Goal: Task Accomplishment & Management: Manage account settings

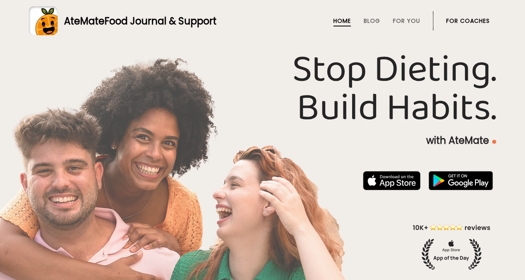
click at [478, 18] on link "For Coaches" at bounding box center [468, 21] width 44 height 6
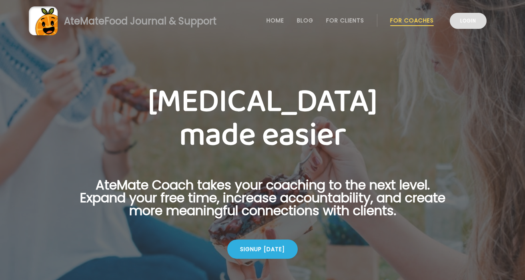
click at [473, 18] on link "Login" at bounding box center [468, 21] width 37 height 16
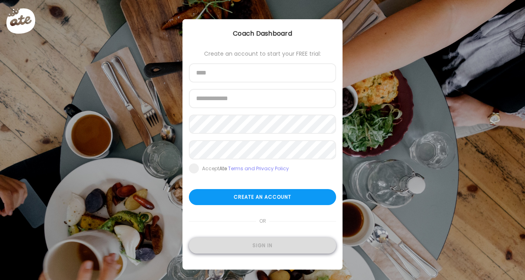
type input "**********"
click at [254, 243] on div "Sign in" at bounding box center [262, 245] width 147 height 16
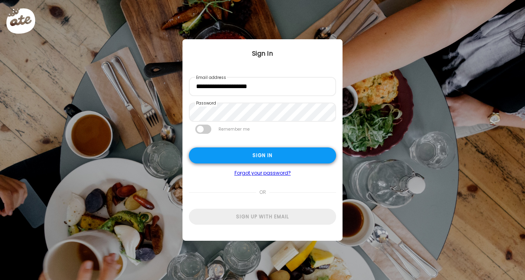
click at [325, 162] on div "Sign in" at bounding box center [262, 155] width 147 height 16
type input "**********"
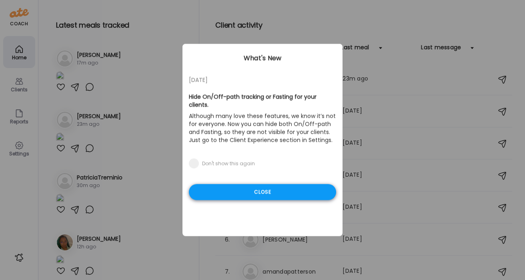
click at [292, 184] on div "Close" at bounding box center [262, 192] width 147 height 16
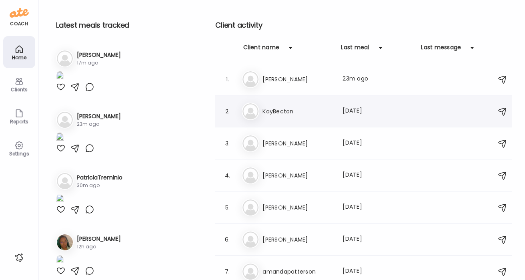
click at [323, 106] on div "Ka KayBecton Last meal: [DATE]" at bounding box center [365, 111] width 247 height 18
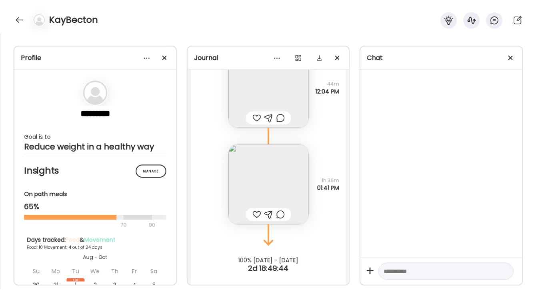
scroll to position [10651, 0]
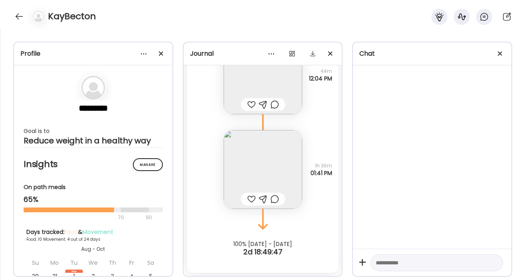
click at [265, 146] on img at bounding box center [263, 169] width 78 height 78
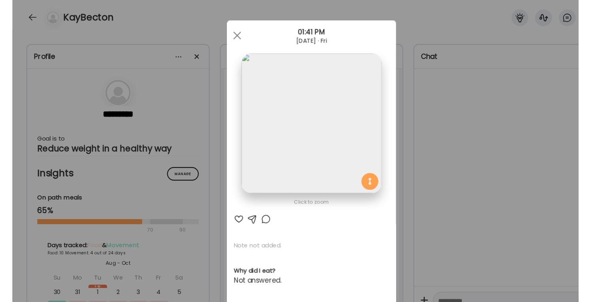
scroll to position [10629, 0]
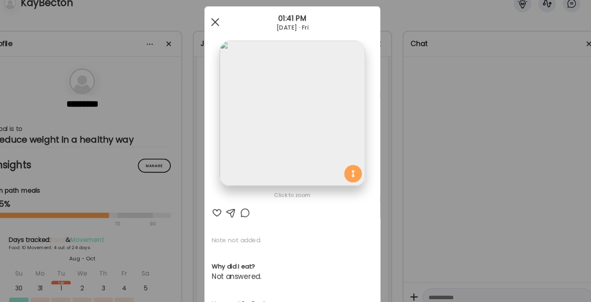
click at [225, 33] on span at bounding box center [224, 33] width 7 height 7
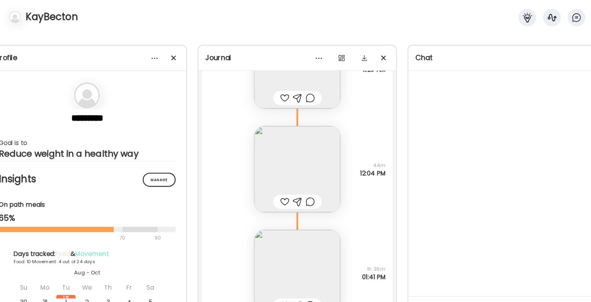
scroll to position [10556, 0]
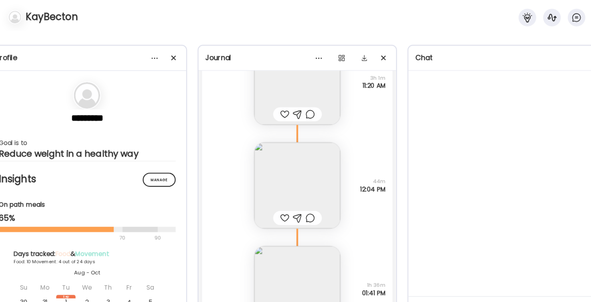
click at [318, 159] on img at bounding box center [296, 169] width 78 height 78
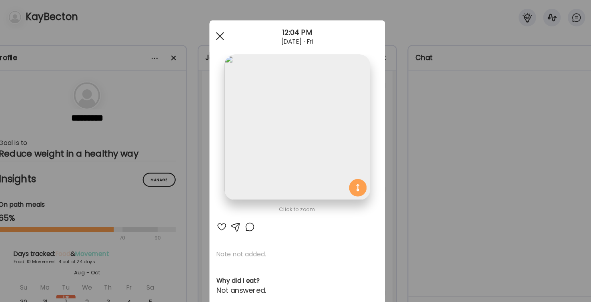
click at [225, 32] on span at bounding box center [224, 33] width 7 height 7
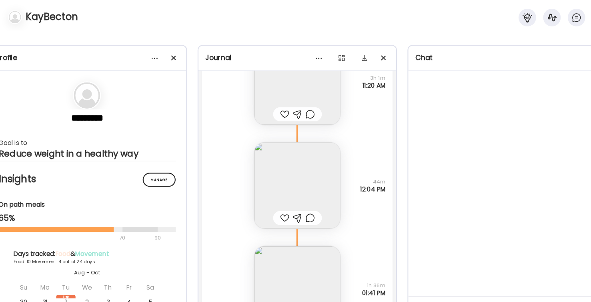
click at [284, 176] on img at bounding box center [296, 169] width 78 height 78
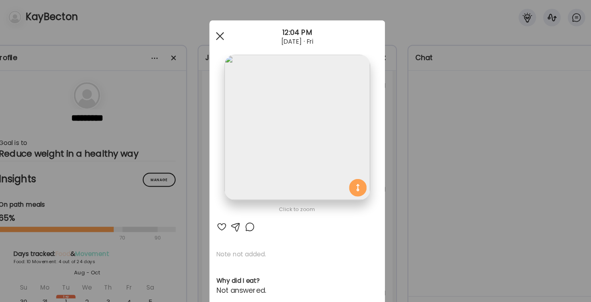
click at [231, 33] on div at bounding box center [225, 34] width 16 height 16
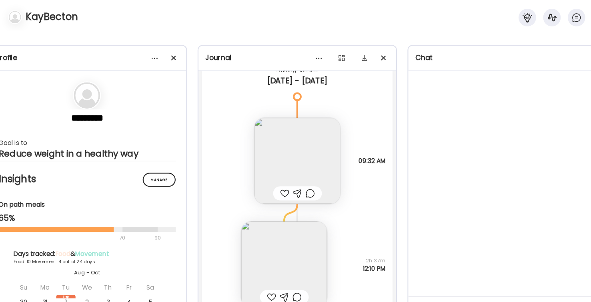
scroll to position [9820, 0]
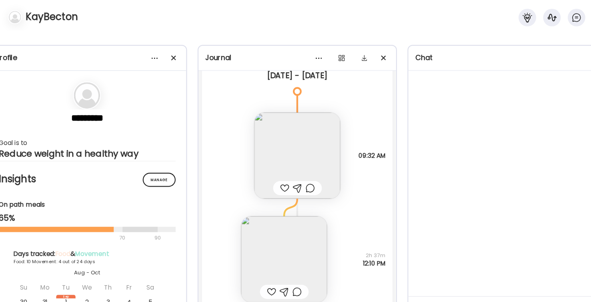
click at [287, 144] on img at bounding box center [296, 142] width 78 height 78
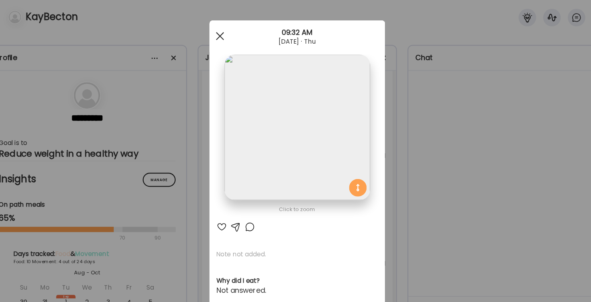
click at [229, 32] on div at bounding box center [225, 34] width 16 height 16
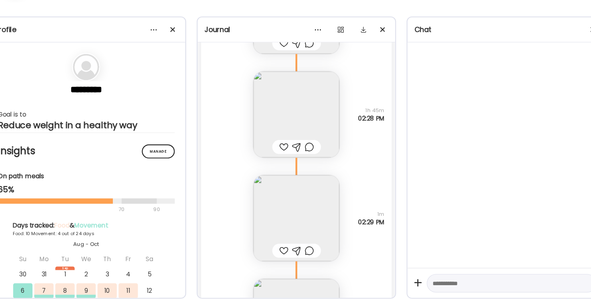
scroll to position [9453, 0]
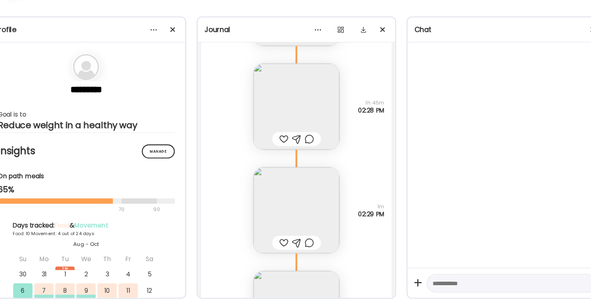
click at [312, 221] on img at bounding box center [296, 218] width 78 height 78
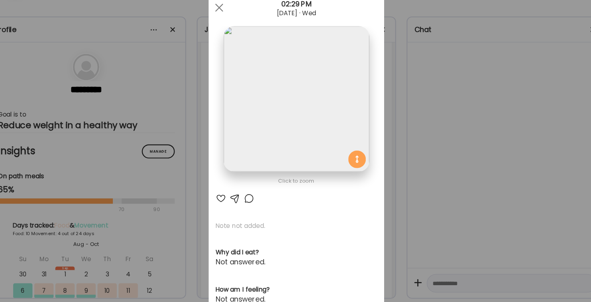
click at [415, 111] on div "Ate Coach Dashboard Wahoo! It’s official Take a moment to set up your Coach Pro…" at bounding box center [295, 151] width 591 height 302
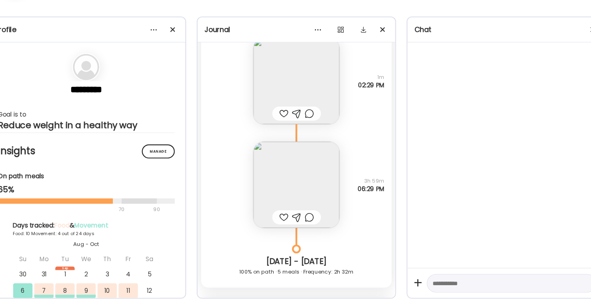
scroll to position [9583, 0]
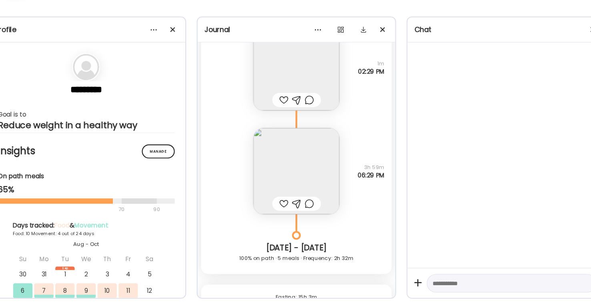
click at [304, 178] on img at bounding box center [296, 182] width 78 height 78
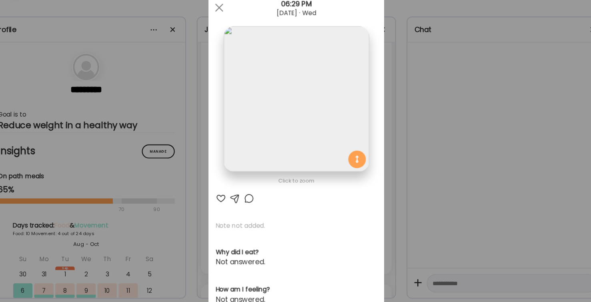
scroll to position [0, 0]
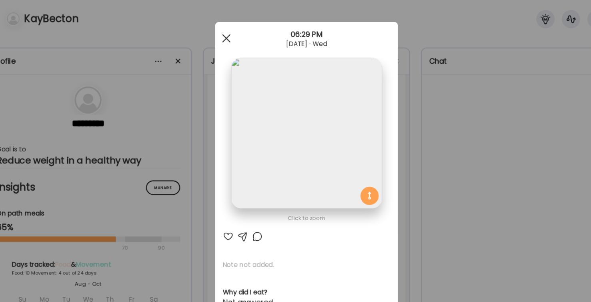
click at [226, 34] on span at bounding box center [224, 33] width 7 height 7
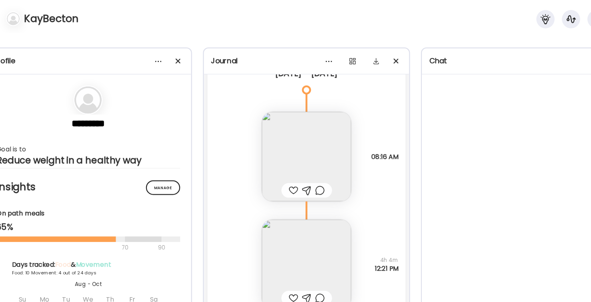
scroll to position [8673, 0]
click at [311, 142] on img at bounding box center [296, 140] width 78 height 78
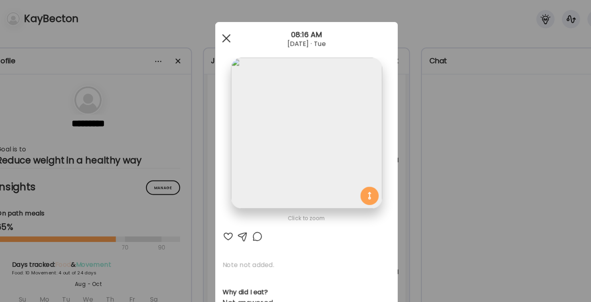
click at [225, 34] on span at bounding box center [224, 33] width 7 height 7
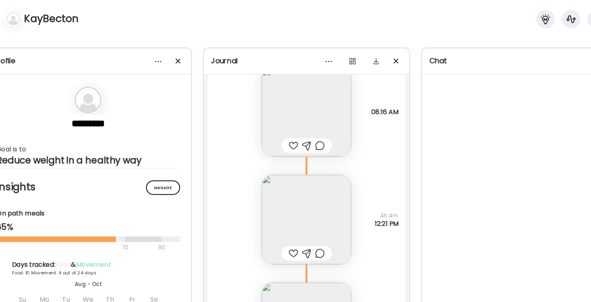
scroll to position [8714, 0]
click at [324, 191] on img at bounding box center [296, 193] width 78 height 78
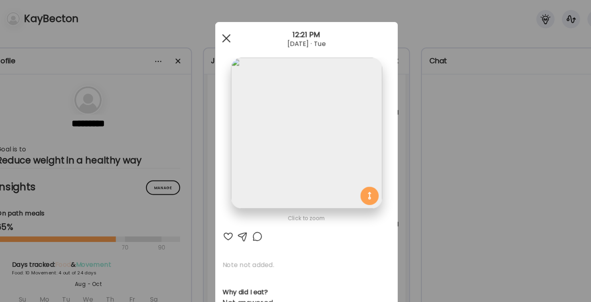
click at [228, 33] on div at bounding box center [225, 34] width 16 height 16
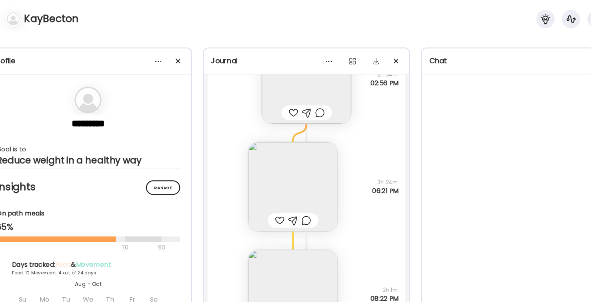
scroll to position [8932, 0]
click at [286, 159] on img at bounding box center [284, 164] width 78 height 78
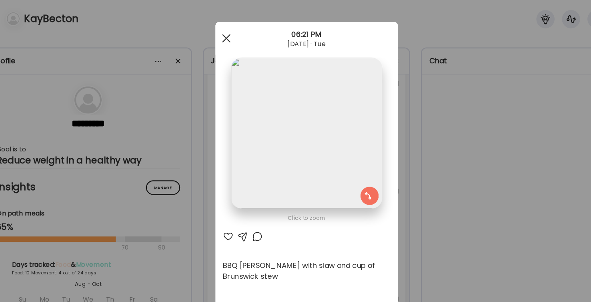
click at [220, 32] on div at bounding box center [225, 34] width 16 height 16
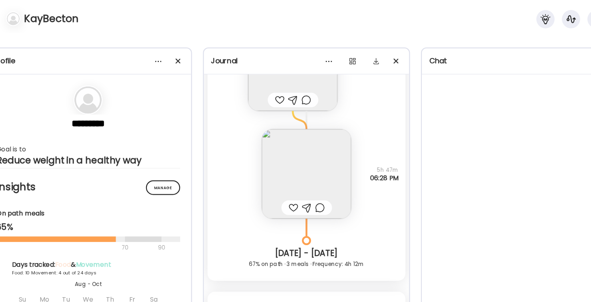
scroll to position [8462, 0]
click at [306, 139] on img at bounding box center [296, 153] width 78 height 78
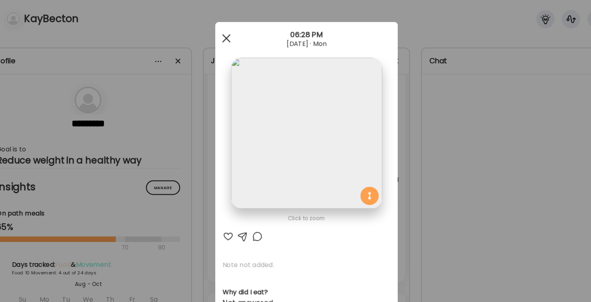
click at [222, 29] on div at bounding box center [225, 34] width 16 height 16
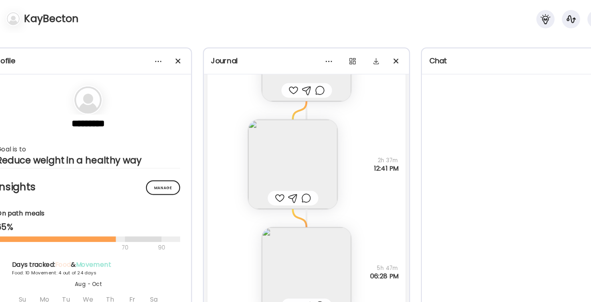
scroll to position [8374, 0]
click at [307, 144] on img at bounding box center [284, 147] width 78 height 78
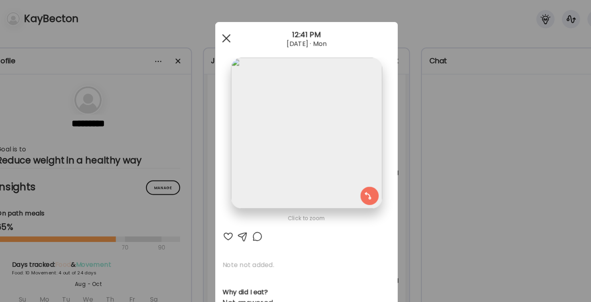
click at [221, 35] on div at bounding box center [225, 34] width 16 height 16
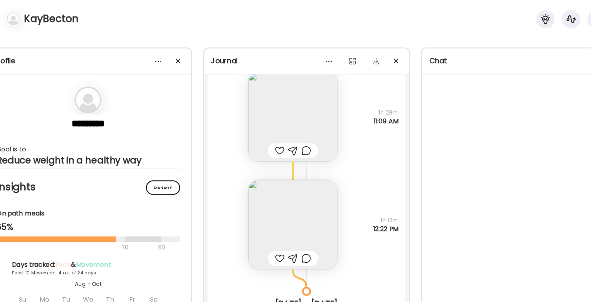
scroll to position [7973, 0]
click at [312, 187] on img at bounding box center [284, 198] width 78 height 78
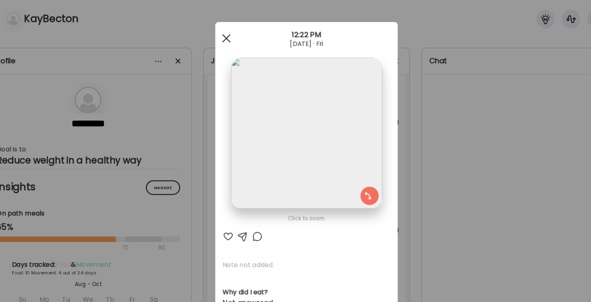
click at [226, 28] on div at bounding box center [225, 34] width 16 height 16
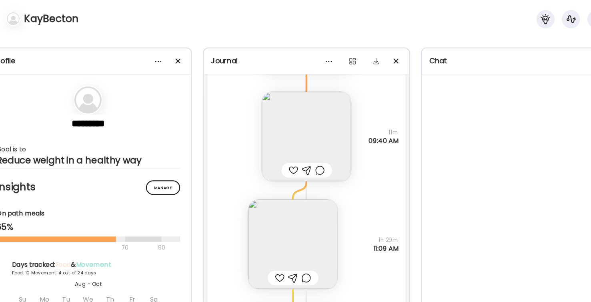
scroll to position [7862, 0]
click at [320, 197] on img at bounding box center [284, 214] width 78 height 78
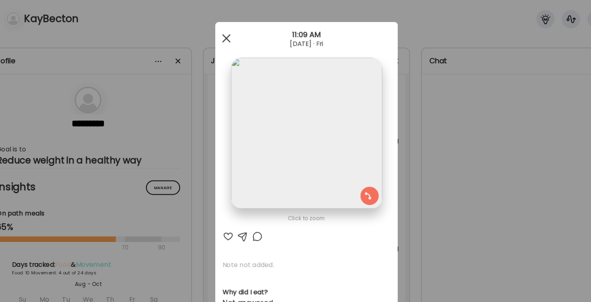
click at [229, 34] on div at bounding box center [225, 34] width 16 height 16
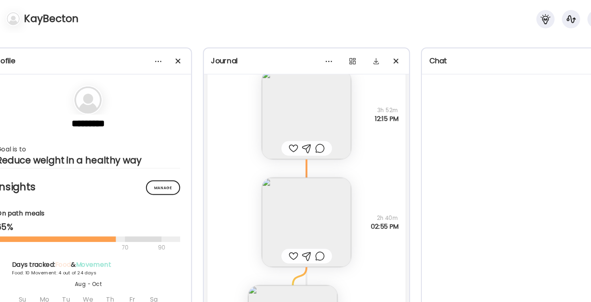
scroll to position [7308, 0]
click at [288, 181] on img at bounding box center [296, 193] width 78 height 78
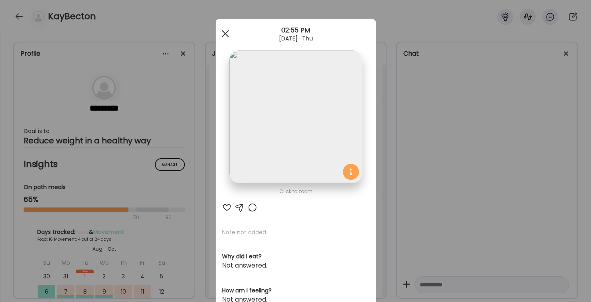
click at [229, 34] on div at bounding box center [225, 34] width 16 height 16
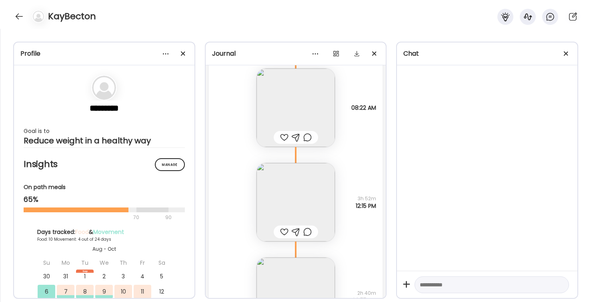
scroll to position [7197, 0]
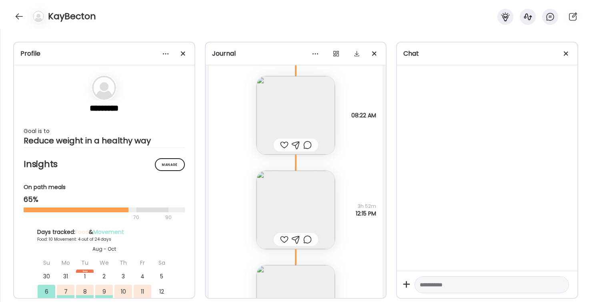
click at [297, 108] on img at bounding box center [296, 115] width 78 height 78
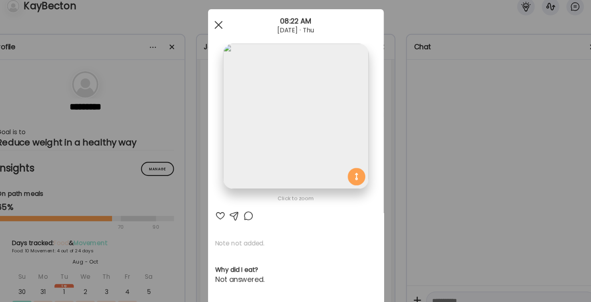
click at [223, 33] on div at bounding box center [225, 34] width 16 height 16
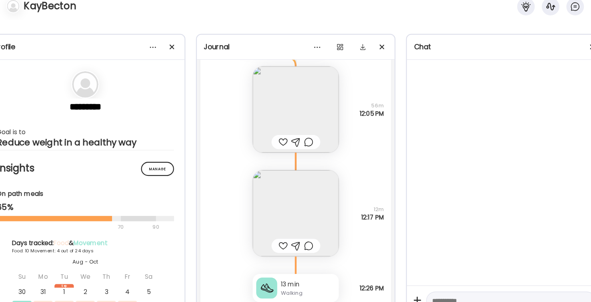
scroll to position [6765, 0]
click at [327, 185] on img at bounding box center [296, 205] width 78 height 78
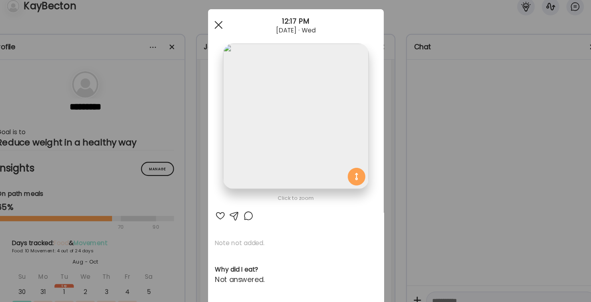
click at [222, 35] on div at bounding box center [225, 34] width 16 height 16
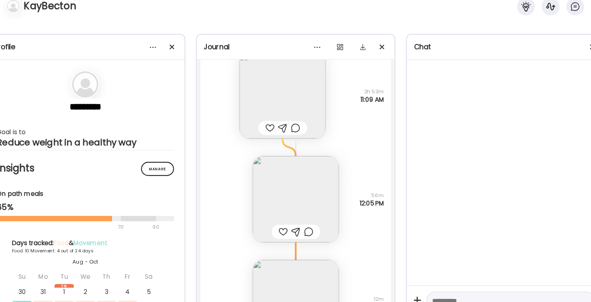
scroll to position [6684, 0]
click at [302, 182] on img at bounding box center [296, 191] width 78 height 78
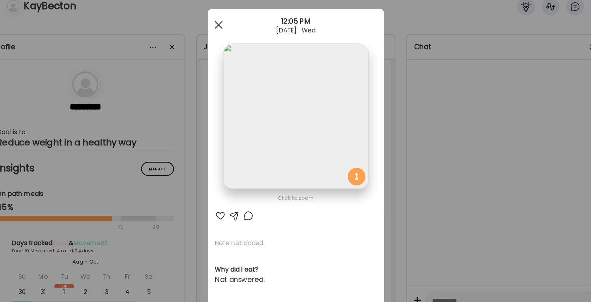
click at [227, 37] on div at bounding box center [225, 34] width 16 height 16
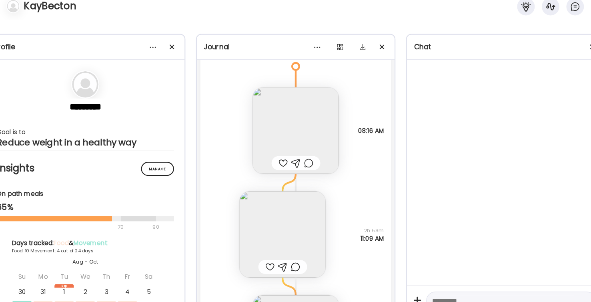
scroll to position [6550, 0]
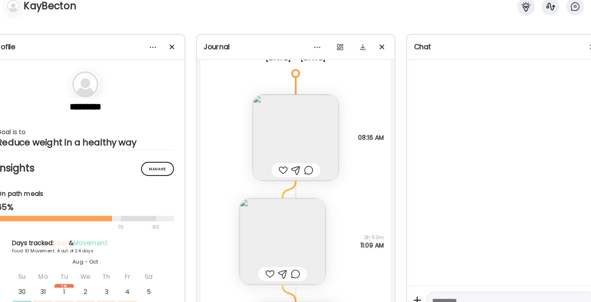
click at [318, 134] on img at bounding box center [296, 136] width 78 height 78
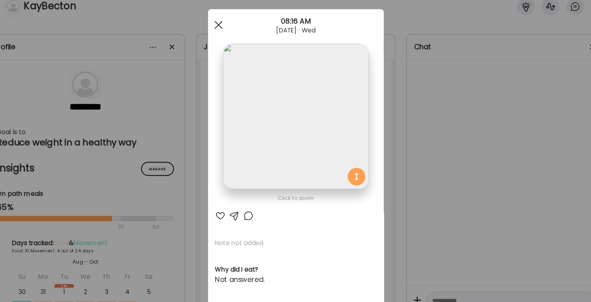
click at [226, 34] on span at bounding box center [224, 33] width 7 height 7
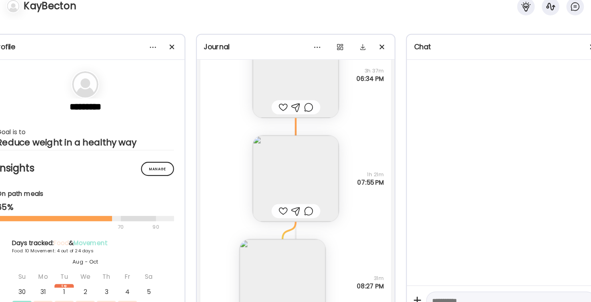
scroll to position [6156, 0]
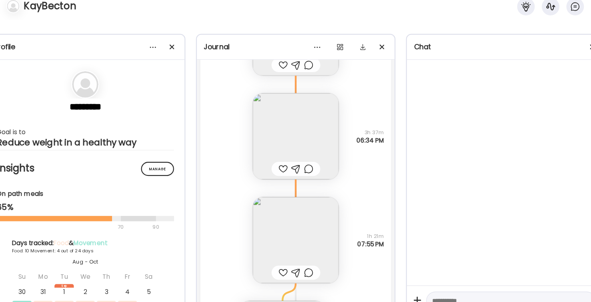
click at [314, 120] on img at bounding box center [296, 135] width 78 height 78
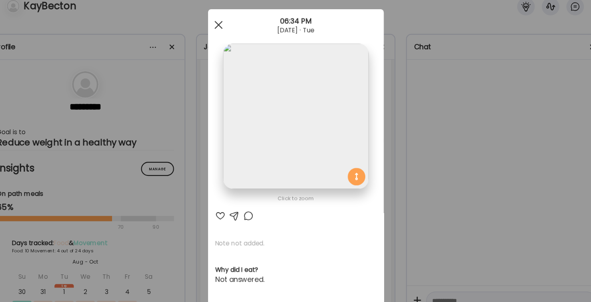
click at [224, 31] on span at bounding box center [224, 33] width 7 height 7
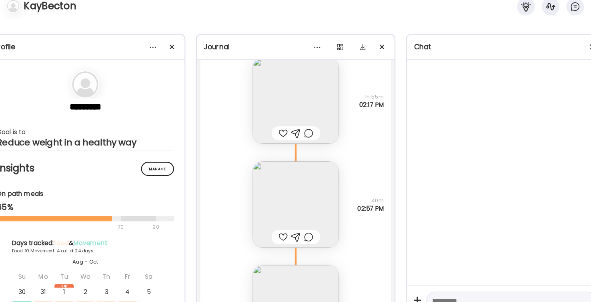
scroll to position [5999, 0]
click at [309, 96] on img at bounding box center [296, 103] width 78 height 78
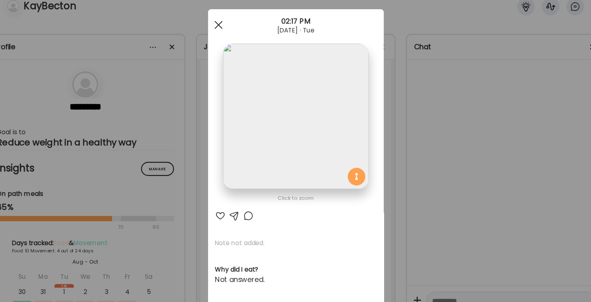
click at [224, 32] on span at bounding box center [224, 33] width 7 height 7
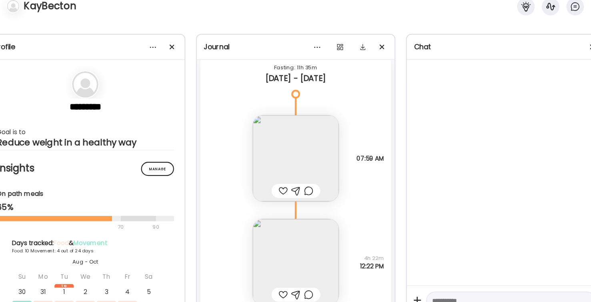
scroll to position [5707, 0]
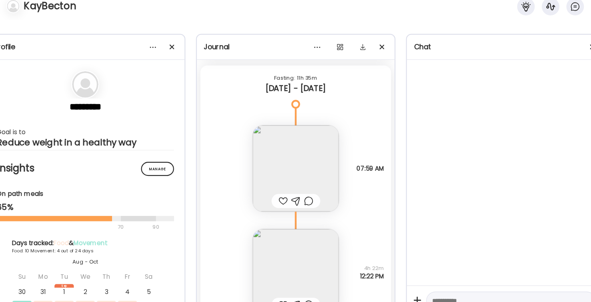
click at [326, 142] on img at bounding box center [296, 164] width 78 height 78
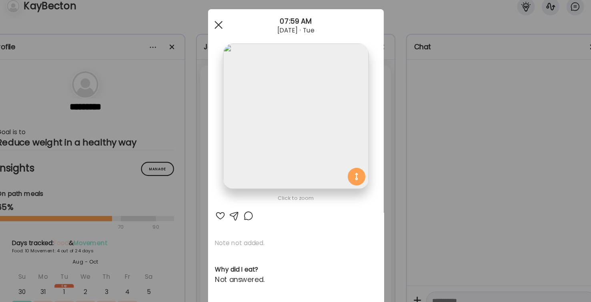
click at [222, 31] on div at bounding box center [225, 34] width 16 height 16
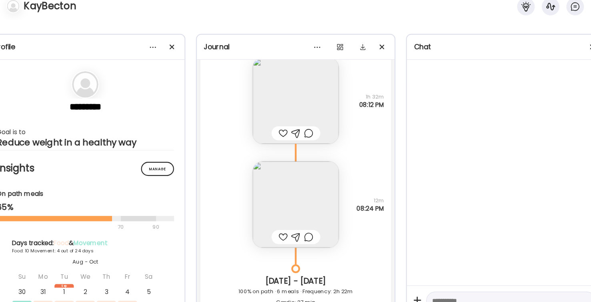
scroll to position [5466, 0]
click at [293, 182] on img at bounding box center [296, 198] width 78 height 78
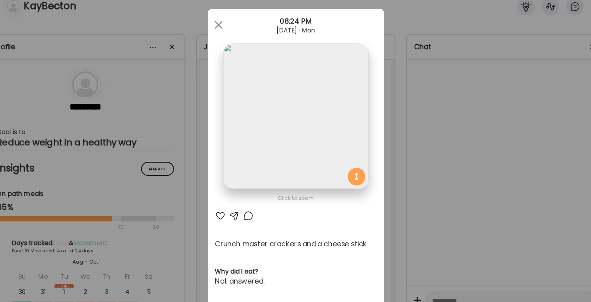
click at [223, 30] on span at bounding box center [224, 33] width 7 height 7
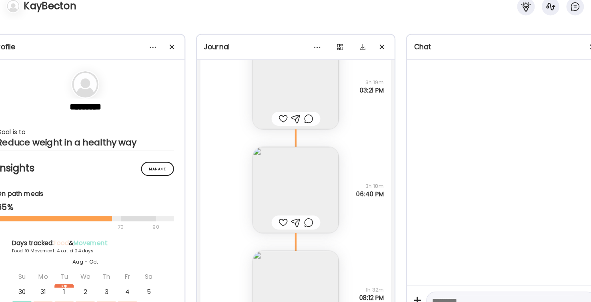
scroll to position [5292, 0]
click at [291, 185] on img at bounding box center [296, 184] width 78 height 78
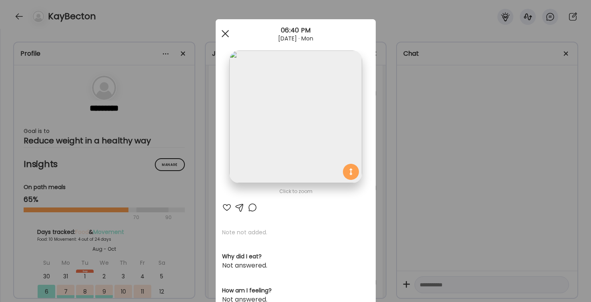
click at [228, 28] on div at bounding box center [225, 34] width 16 height 16
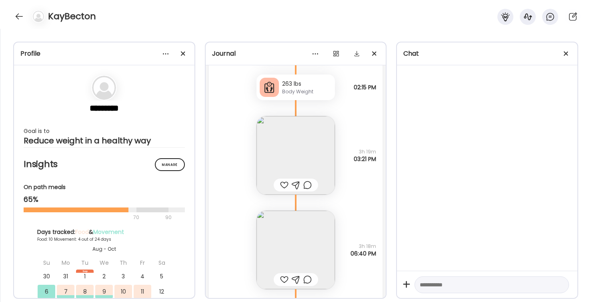
scroll to position [5207, 0]
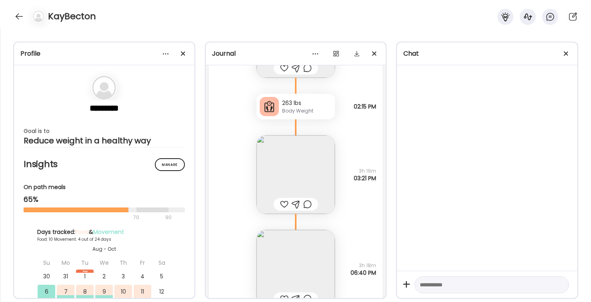
click at [325, 168] on img at bounding box center [296, 174] width 78 height 78
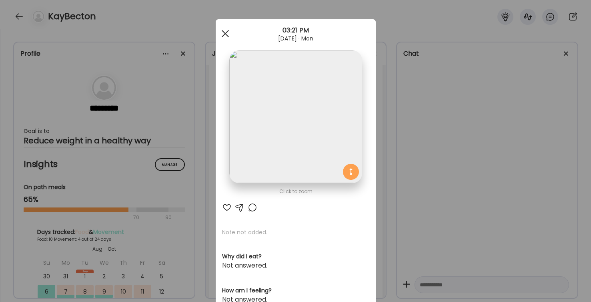
click at [226, 35] on span at bounding box center [224, 33] width 7 height 7
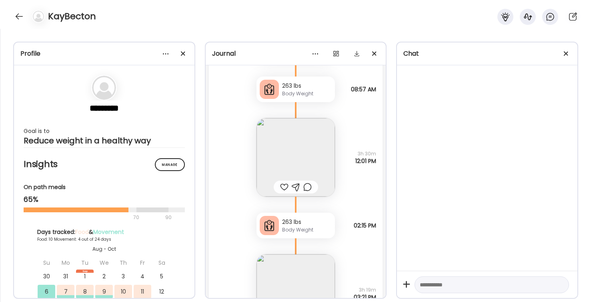
scroll to position [5085, 0]
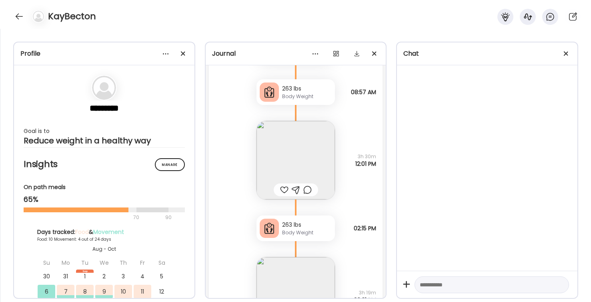
click at [292, 163] on img at bounding box center [296, 160] width 78 height 78
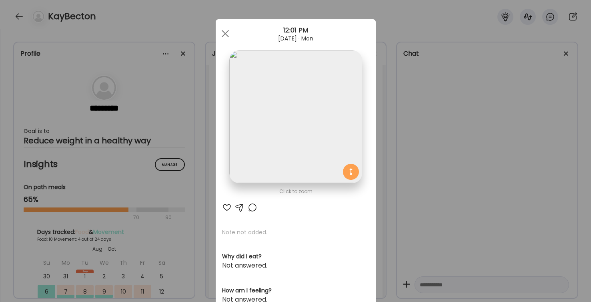
click at [222, 42] on div "Ate Coach Dashboard 12:01 PM [DATE] · Mon" at bounding box center [296, 33] width 160 height 29
click at [225, 35] on div at bounding box center [225, 34] width 16 height 16
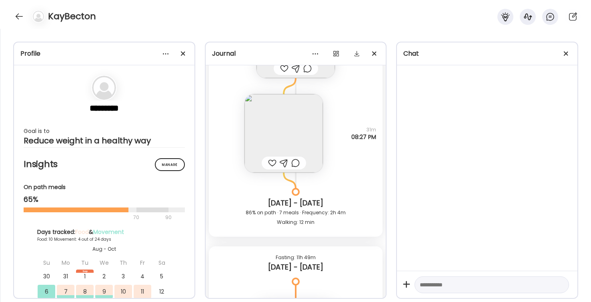
scroll to position [6295, 0]
